Goal: Information Seeking & Learning: Check status

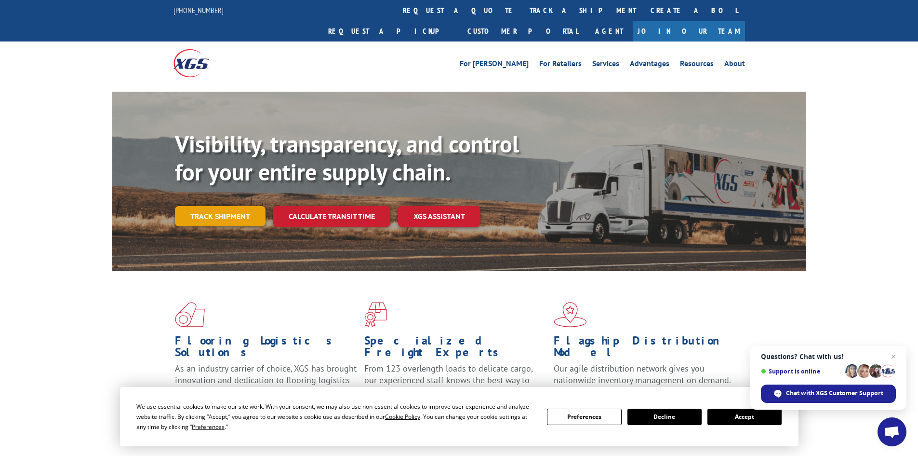
click at [242, 206] on link "Track shipment" at bounding box center [220, 216] width 91 height 20
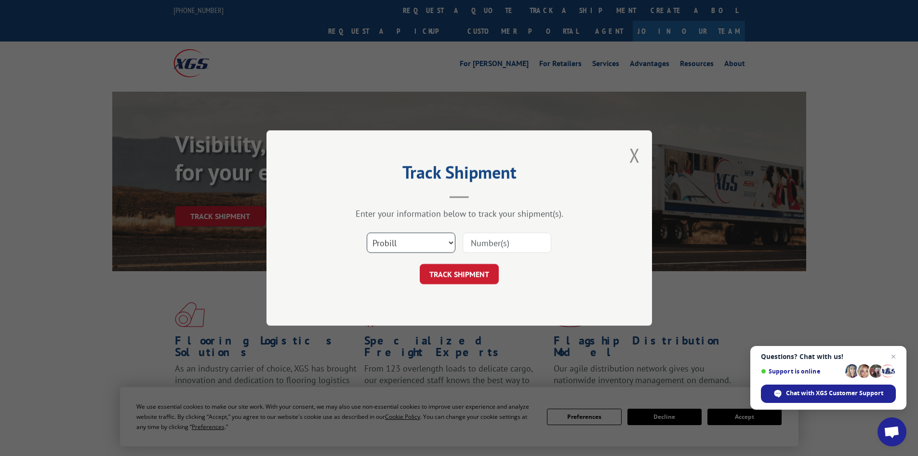
click at [432, 245] on select "Select category... Probill BOL PO" at bounding box center [411, 242] width 89 height 20
select select "bol"
click at [367, 232] on select "Select category... Probill BOL PO" at bounding box center [411, 242] width 89 height 20
paste input "5546813"
type input "5546813"
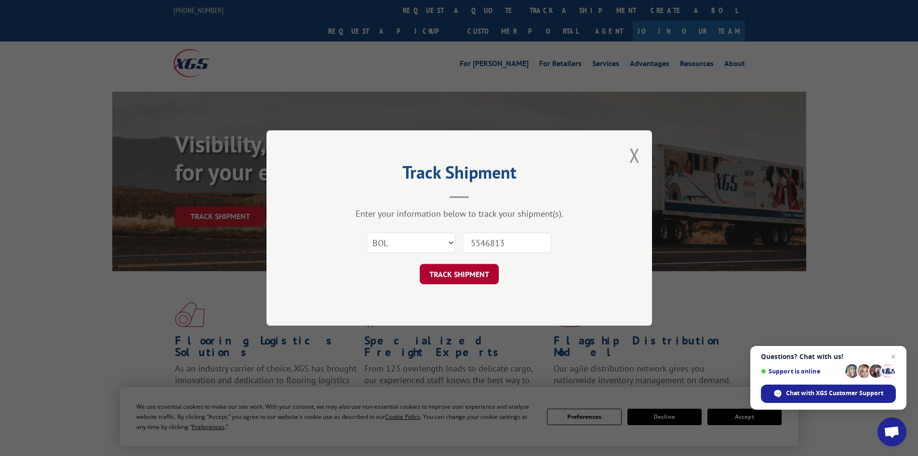
click at [457, 270] on button "TRACK SHIPMENT" at bounding box center [459, 274] width 79 height 20
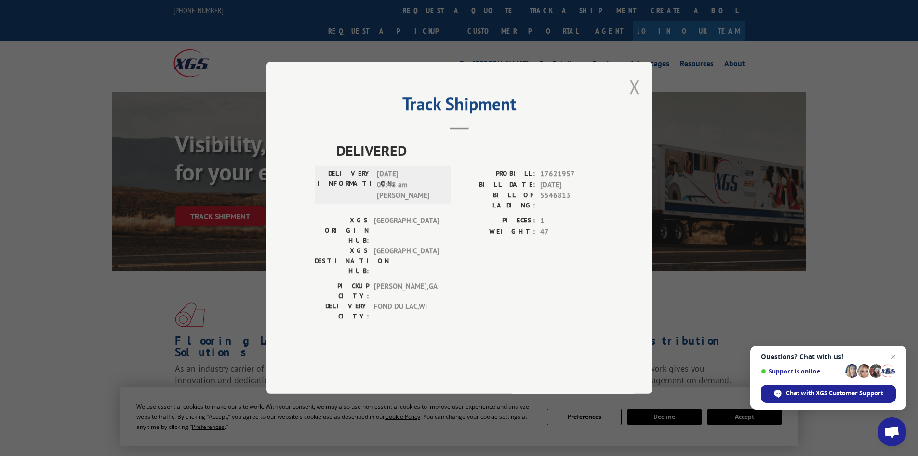
click at [637, 99] on button "Close modal" at bounding box center [635, 87] width 11 height 26
